Goal: Complete application form: Complete application form

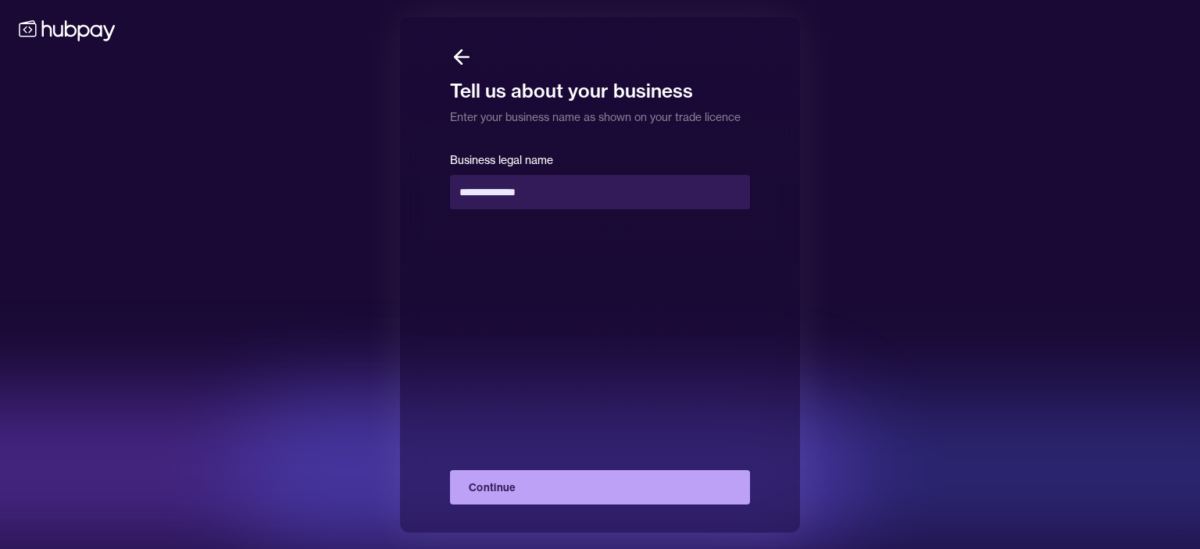
click at [572, 489] on button "Continue" at bounding box center [600, 487] width 300 height 34
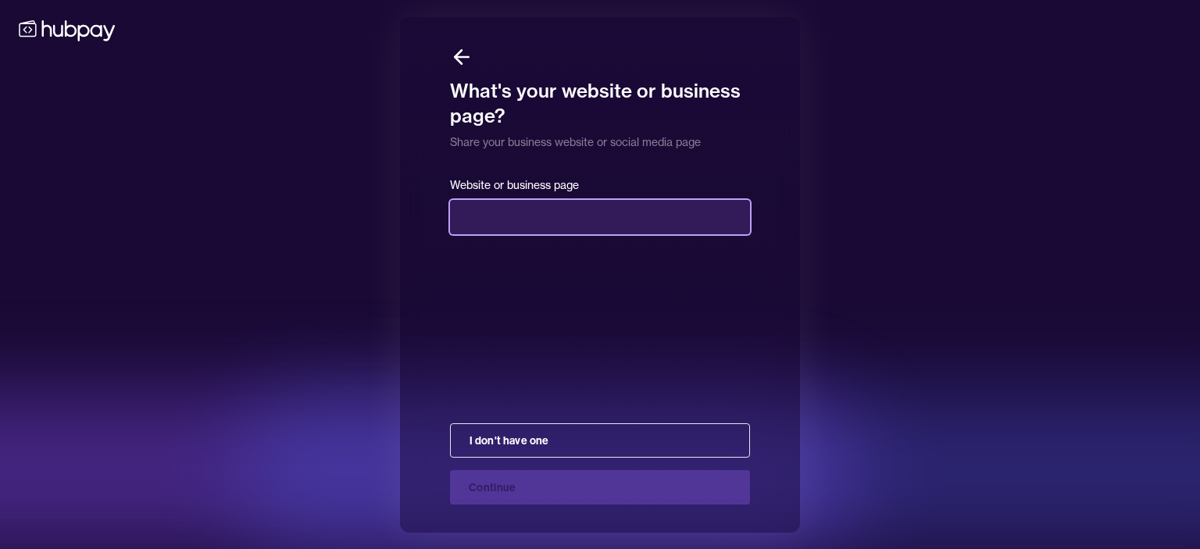
click at [530, 229] on input "text" at bounding box center [600, 217] width 300 height 34
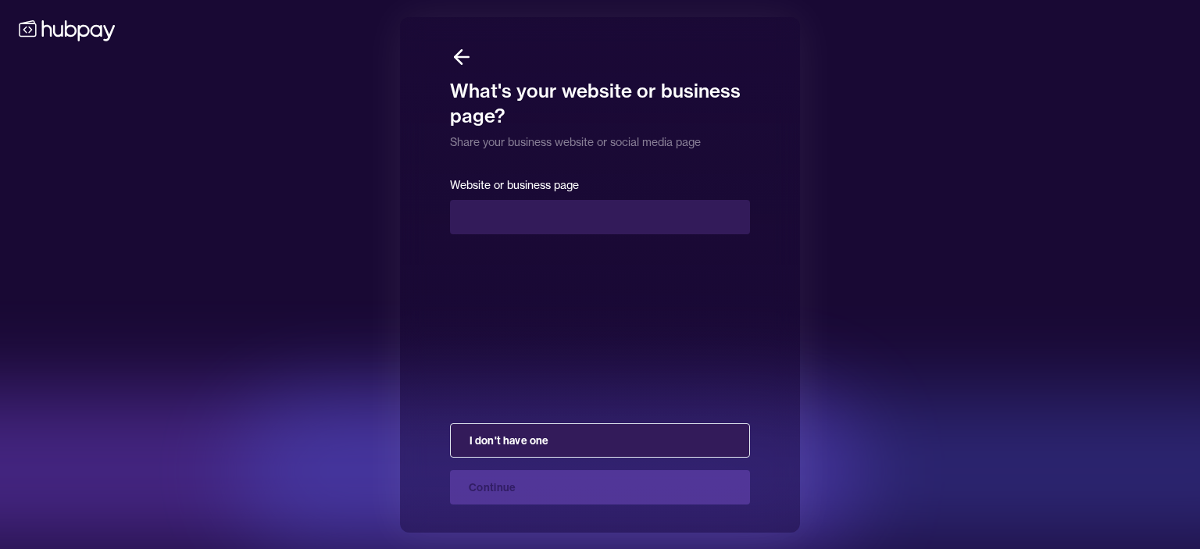
click at [570, 445] on button "I don't have one" at bounding box center [600, 440] width 300 height 34
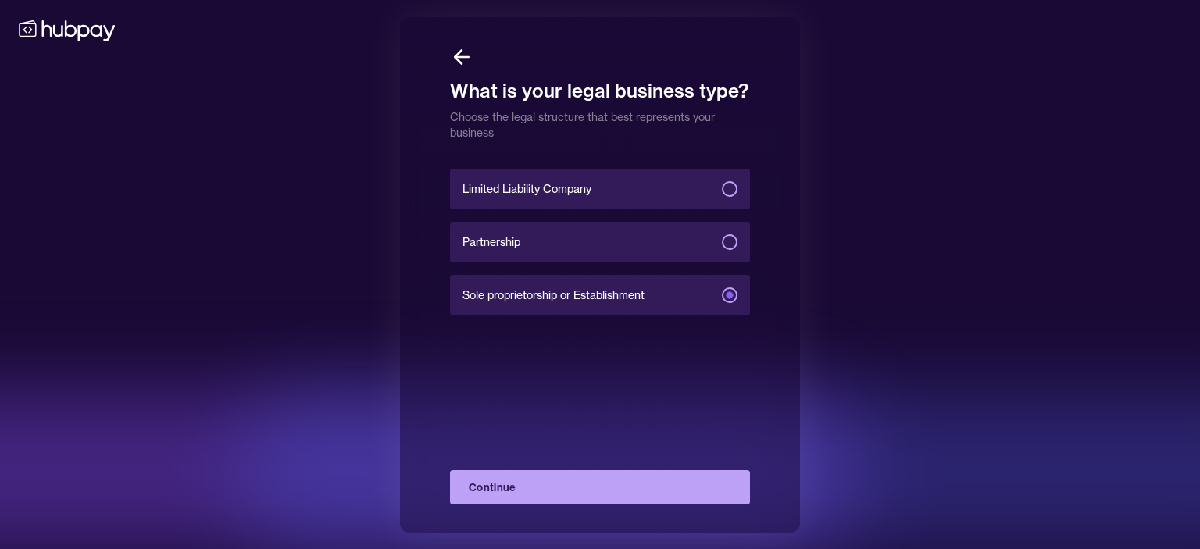
click at [585, 487] on button "Continue" at bounding box center [600, 487] width 300 height 34
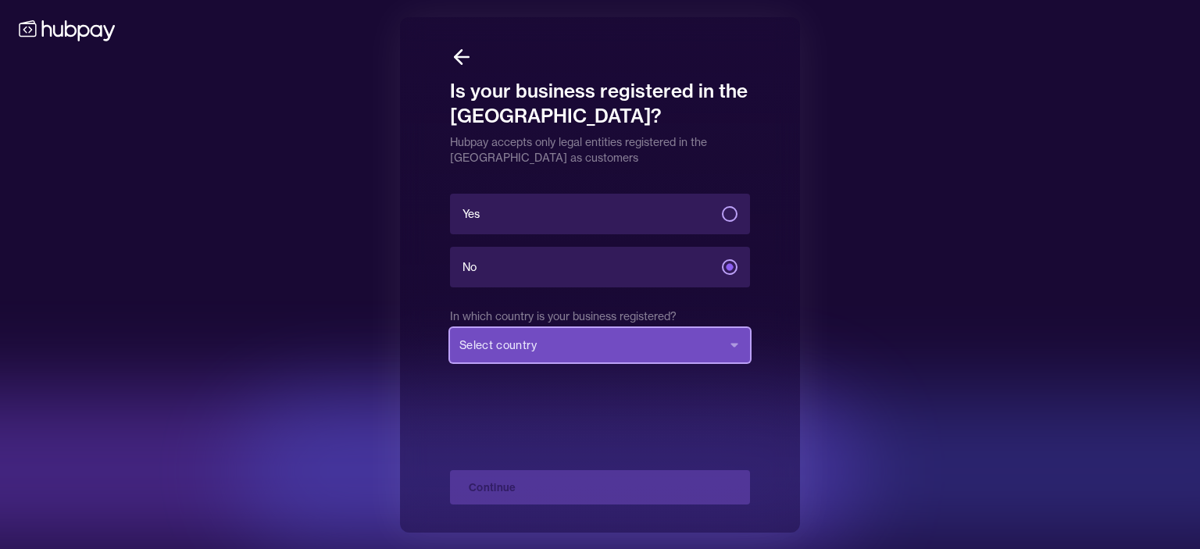
click at [548, 335] on button "Select country" at bounding box center [600, 345] width 300 height 34
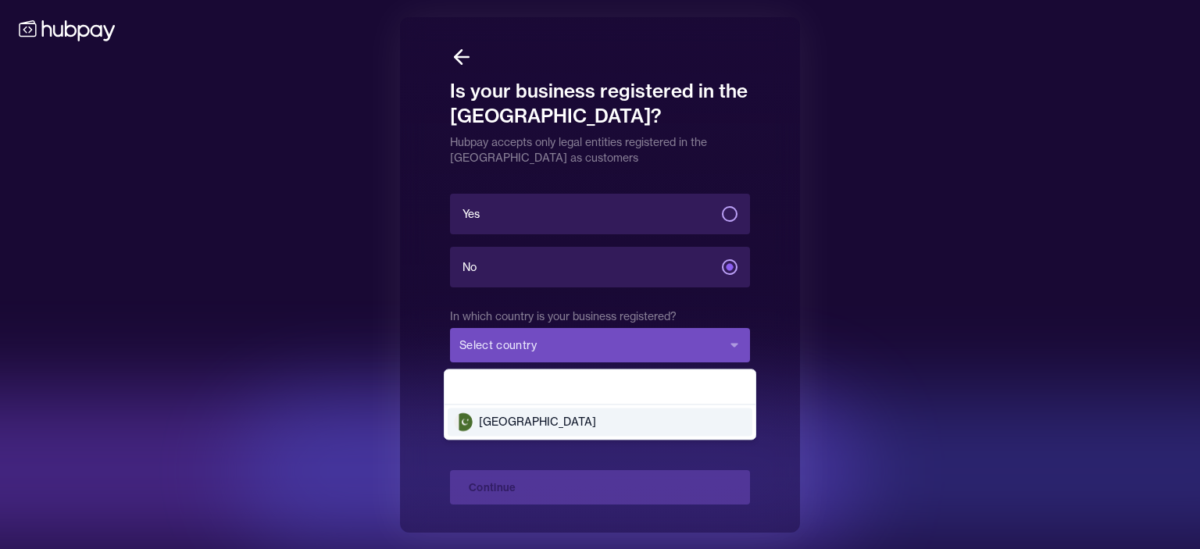
type input "****"
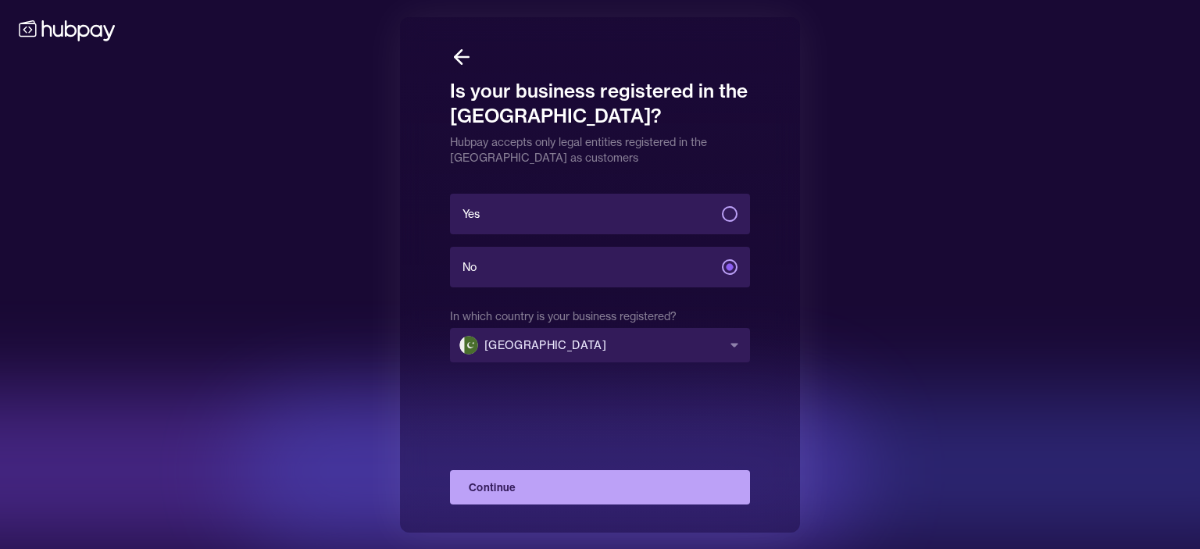
click at [621, 490] on button "Continue" at bounding box center [600, 487] width 300 height 34
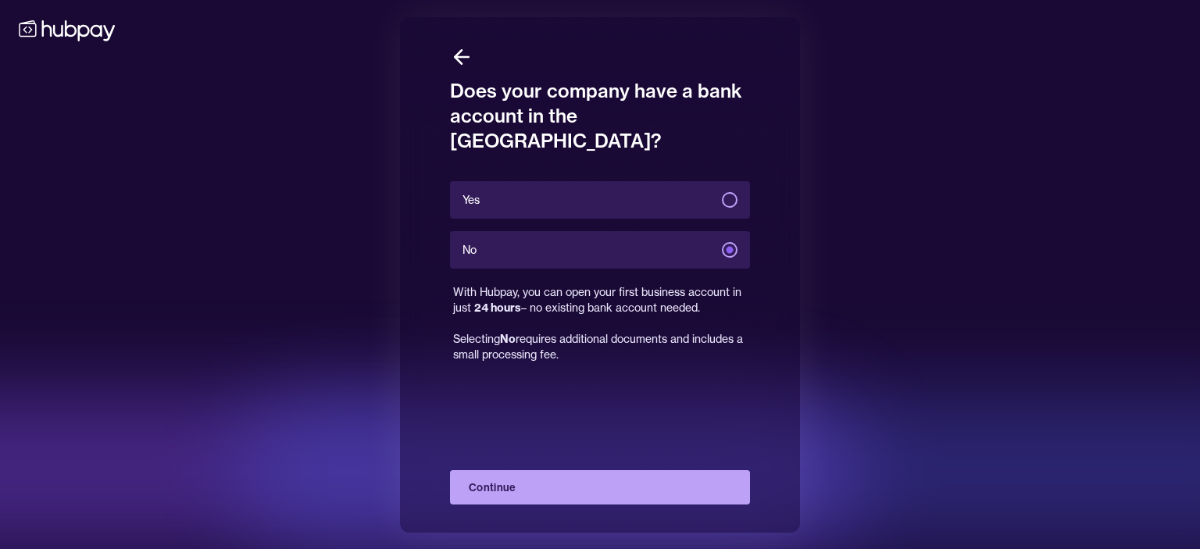
click at [609, 484] on button "Continue" at bounding box center [600, 487] width 300 height 34
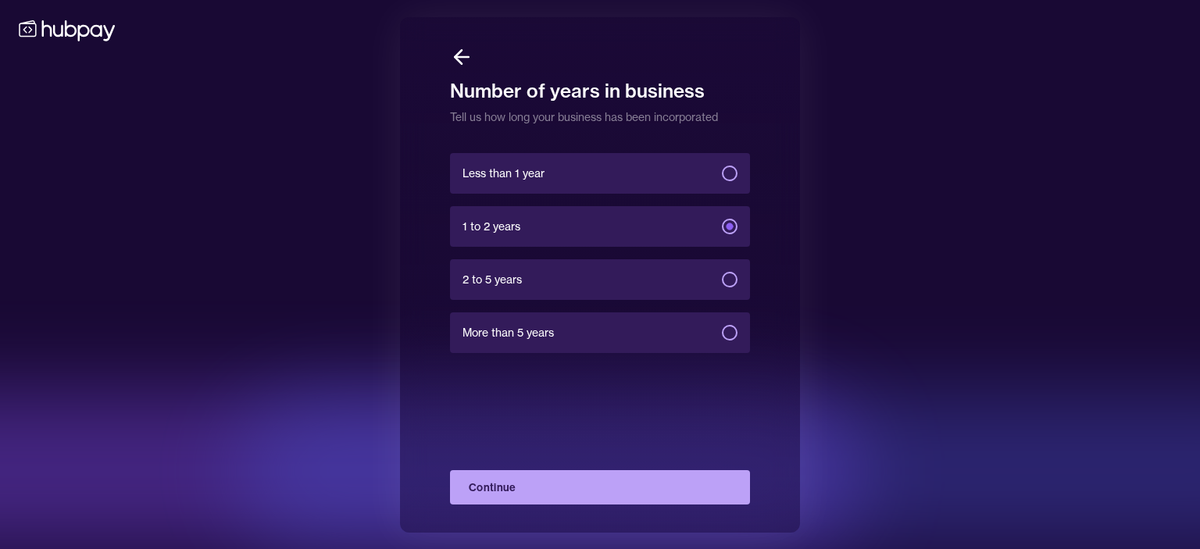
click at [609, 484] on button "Continue" at bounding box center [600, 487] width 300 height 34
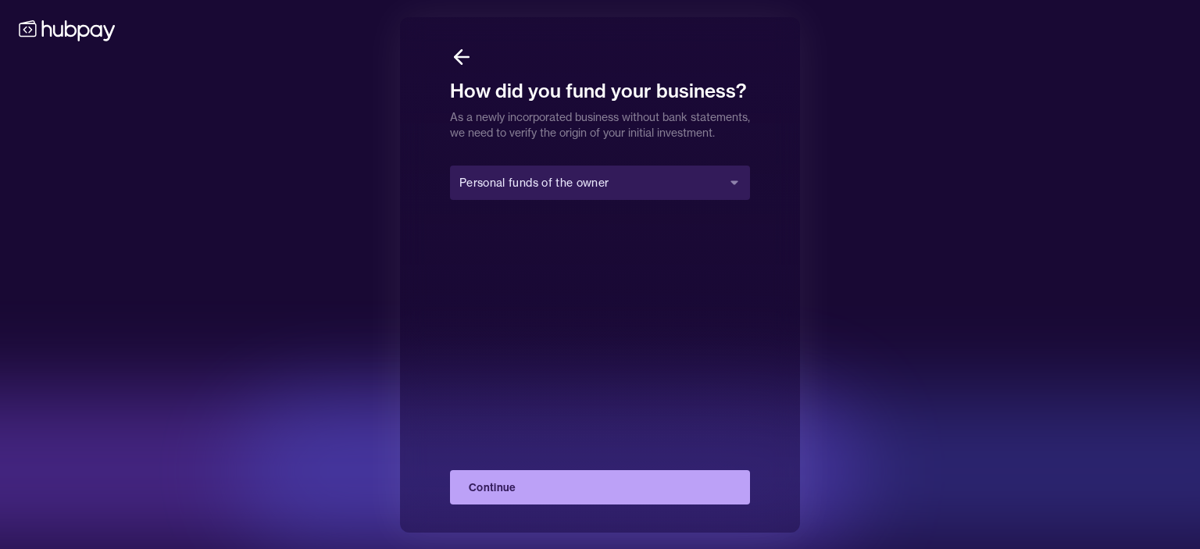
click at [609, 484] on button "Continue" at bounding box center [600, 487] width 300 height 34
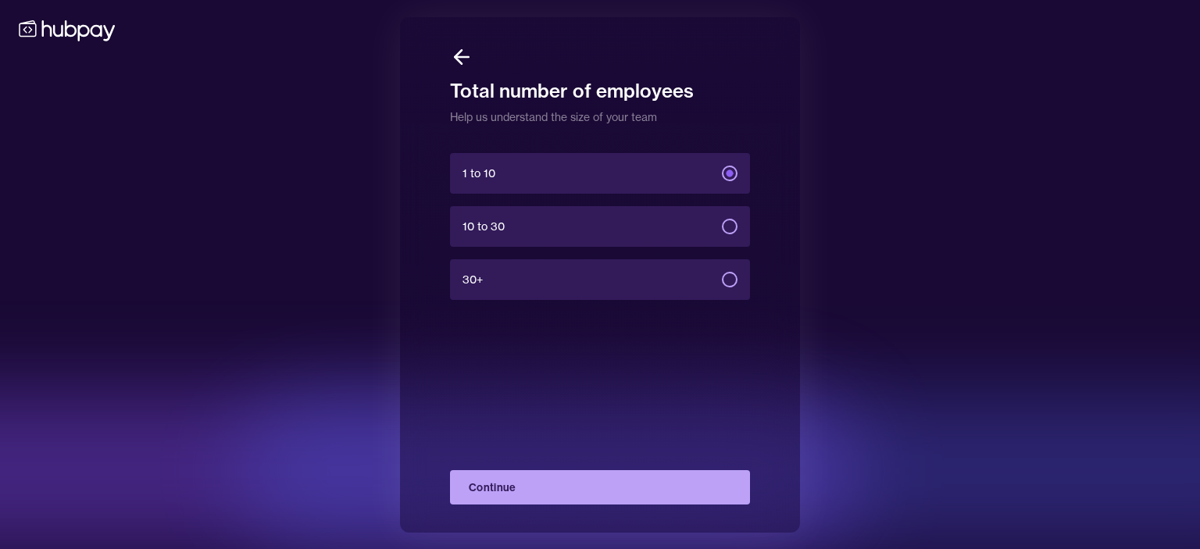
click at [609, 484] on button "Continue" at bounding box center [600, 487] width 300 height 34
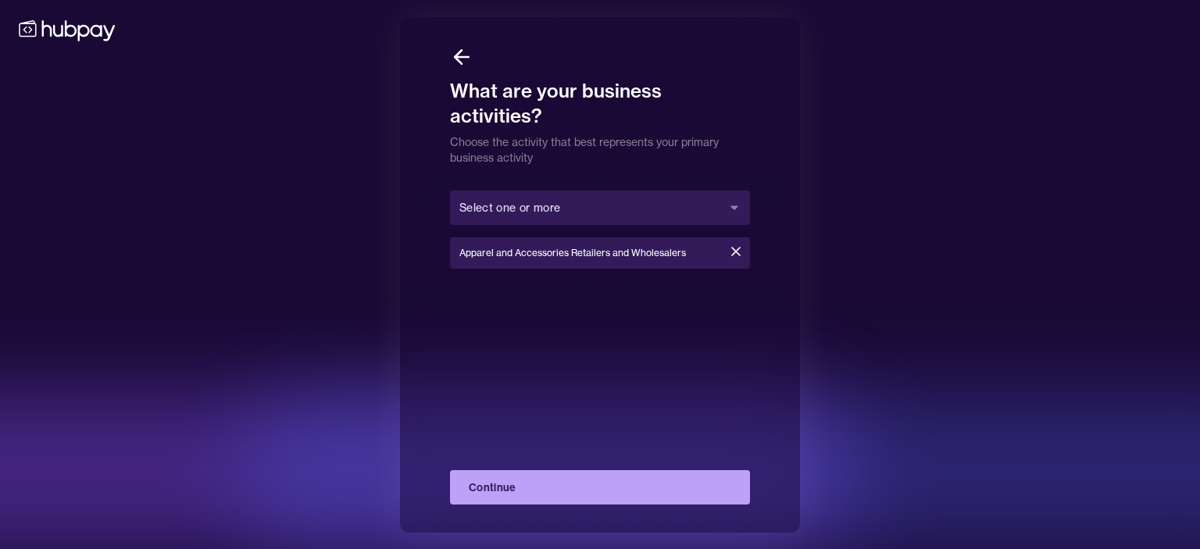
click at [609, 484] on button "Continue" at bounding box center [600, 487] width 300 height 34
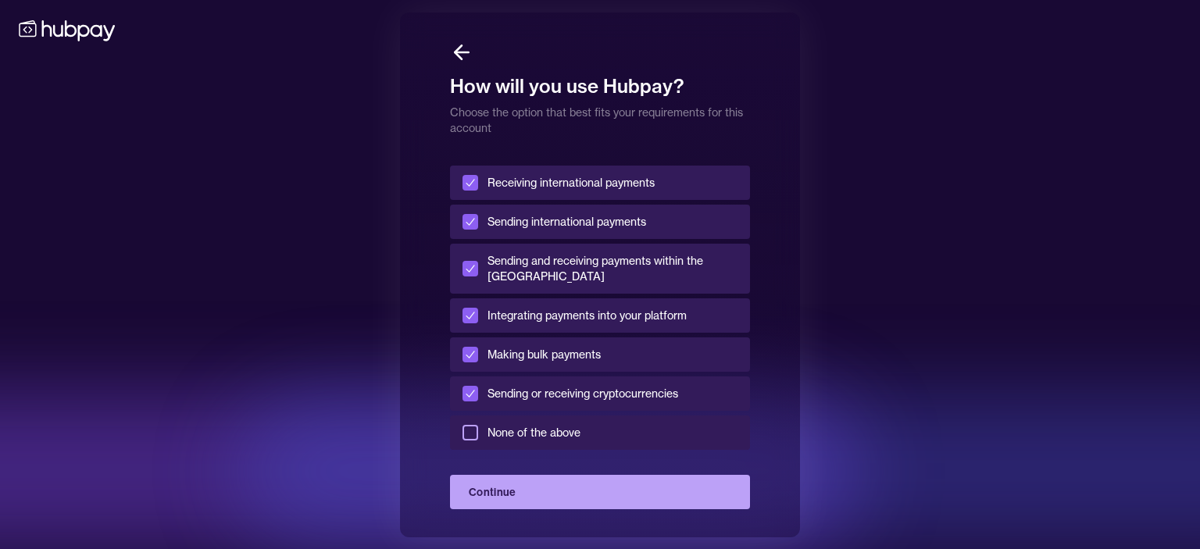
click at [609, 484] on button "Continue" at bounding box center [600, 492] width 300 height 34
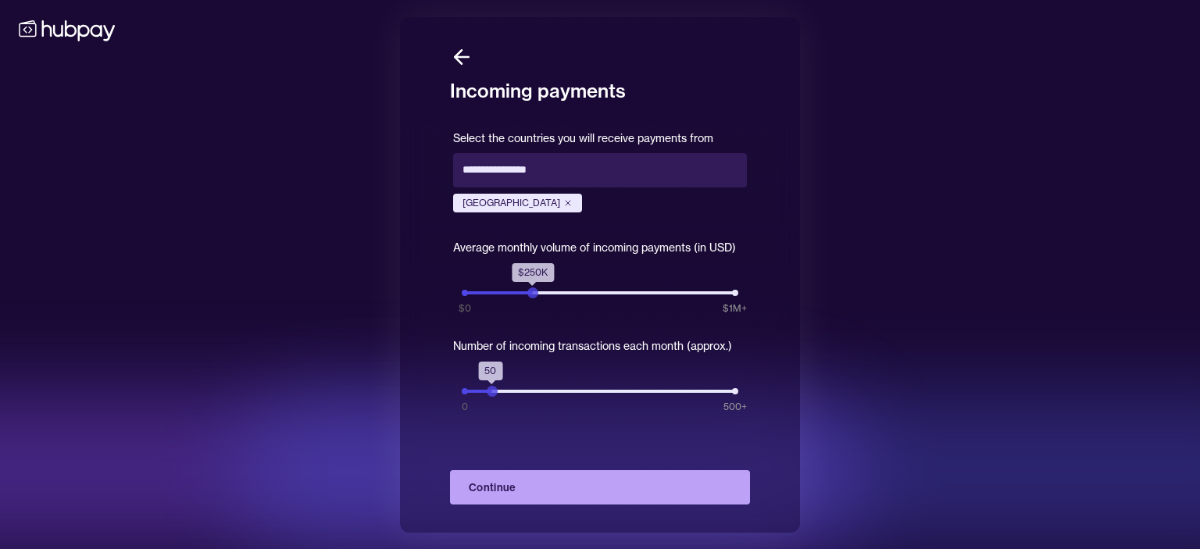
click at [609, 484] on button "Continue" at bounding box center [600, 487] width 300 height 34
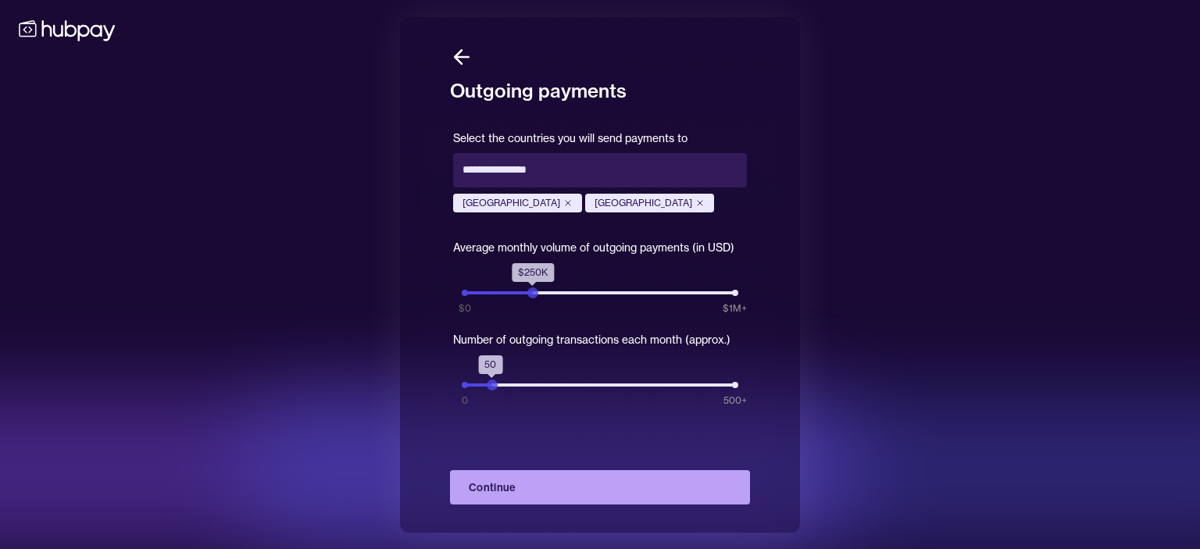
click at [609, 484] on button "Continue" at bounding box center [600, 487] width 300 height 34
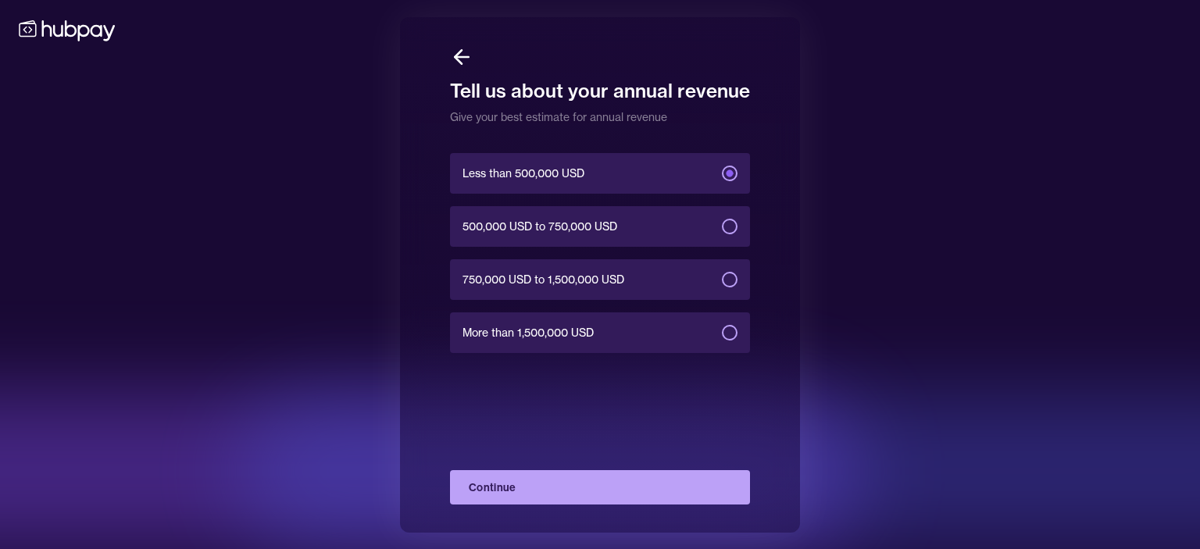
click at [609, 484] on button "Continue" at bounding box center [600, 487] width 300 height 34
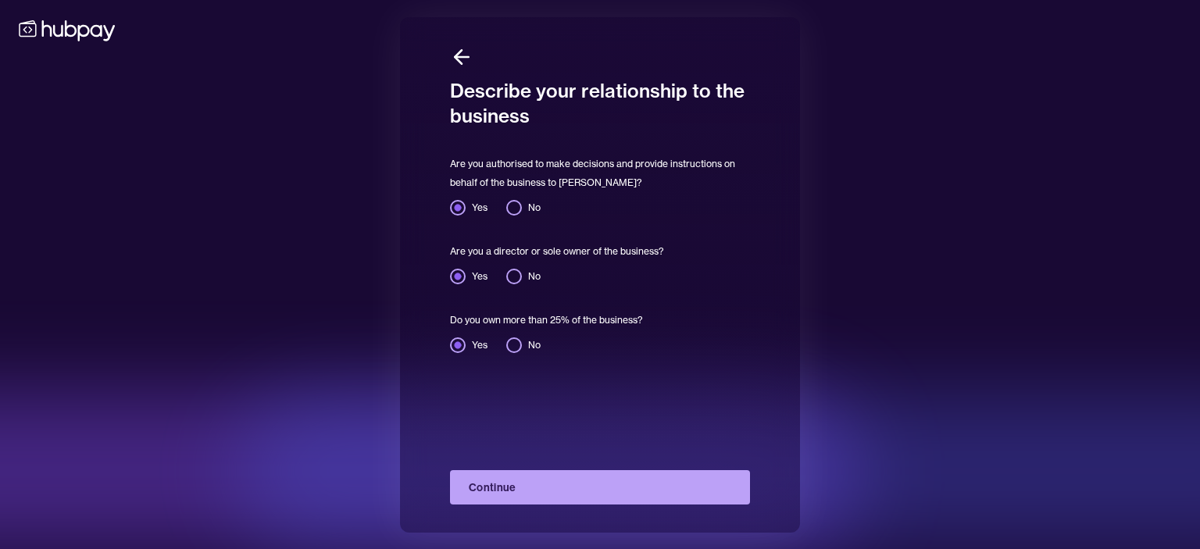
click at [609, 484] on button "Continue" at bounding box center [600, 487] width 300 height 34
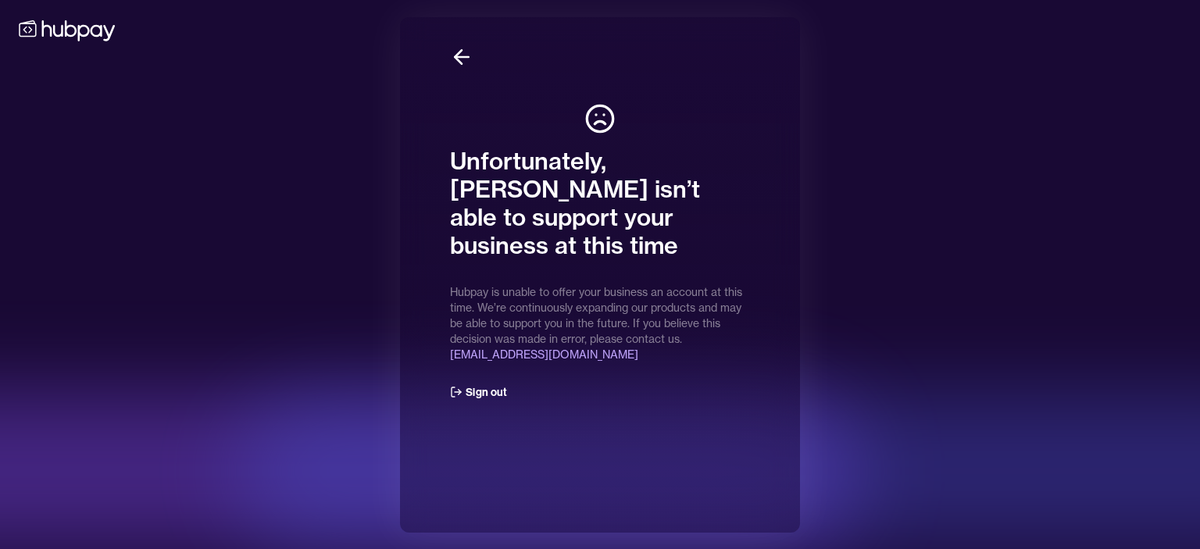
click at [463, 52] on icon at bounding box center [461, 56] width 23 height 23
